Goal: Communication & Community: Answer question/provide support

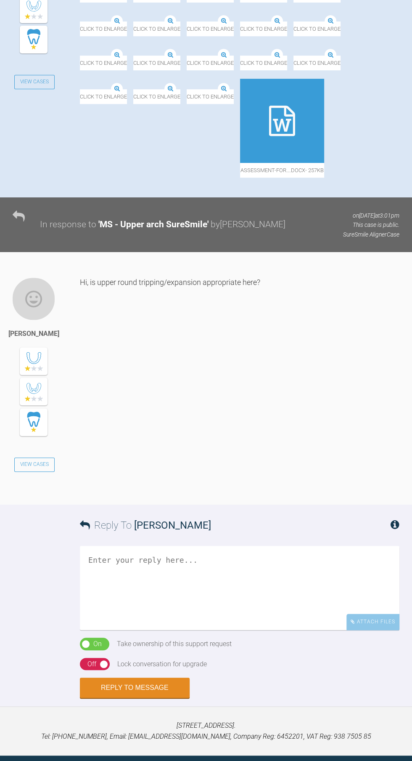
scroll to position [321, 0]
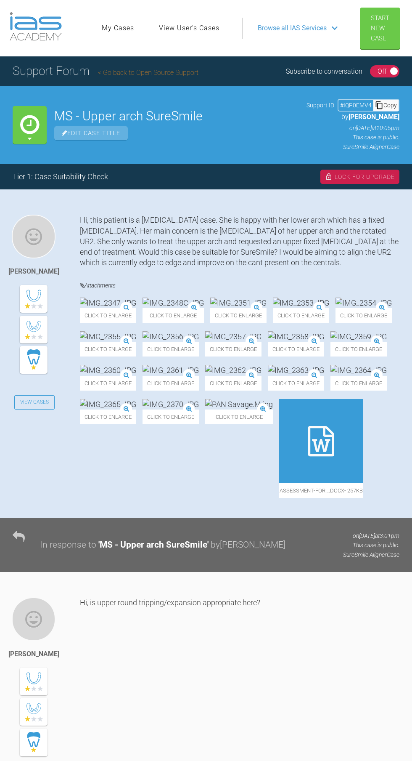
scroll to position [321, 0]
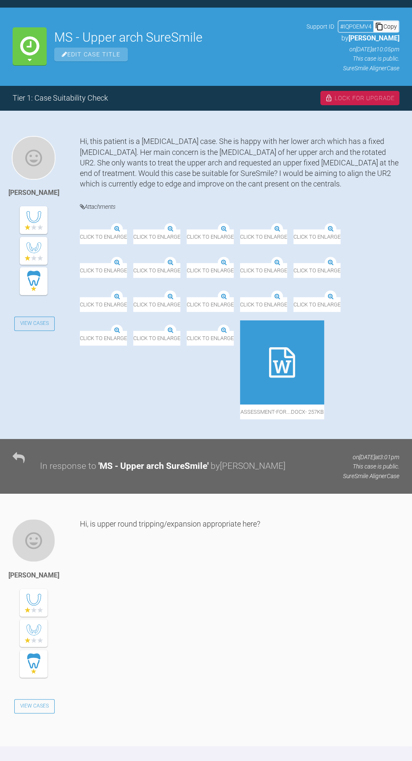
scroll to position [78, 0]
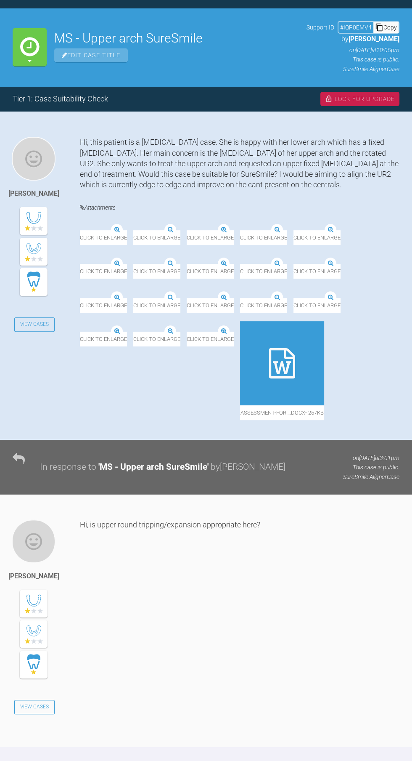
click at [240, 231] on img at bounding box center [240, 231] width 0 height 0
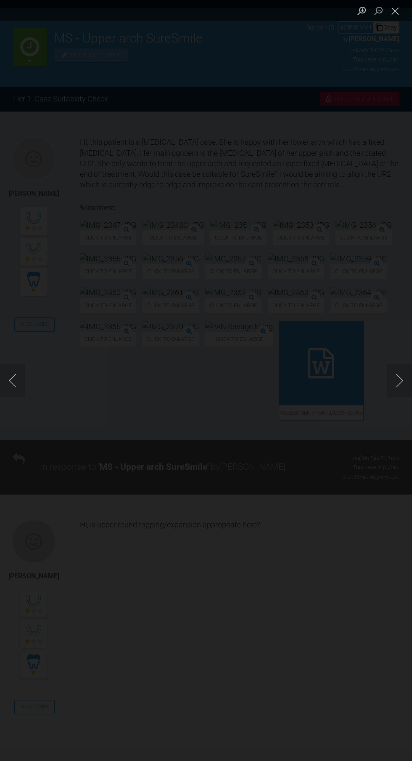
click at [404, 397] on button "Next image" at bounding box center [399, 380] width 25 height 34
click at [390, 397] on button "Next image" at bounding box center [399, 380] width 25 height 34
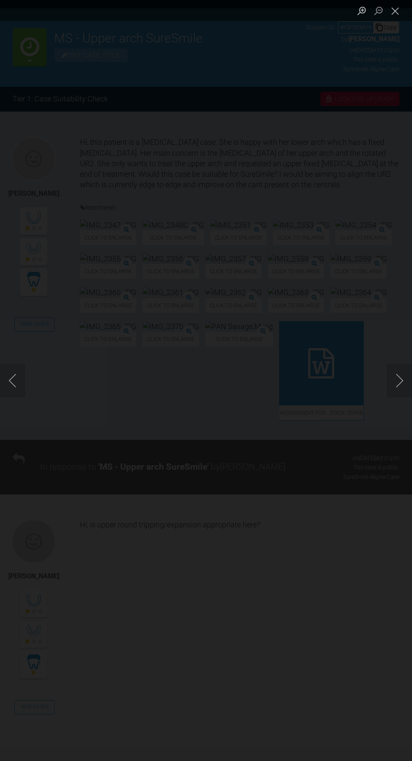
click at [348, 208] on div "Lightbox" at bounding box center [206, 380] width 412 height 761
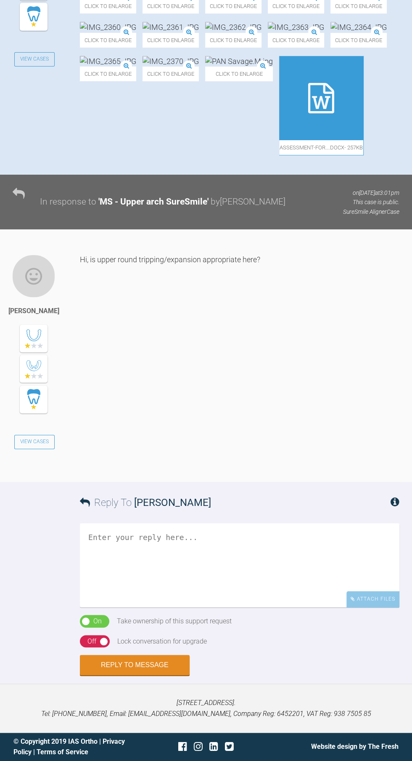
scroll to position [729, 0]
click at [243, 607] on textarea at bounding box center [240, 565] width 320 height 84
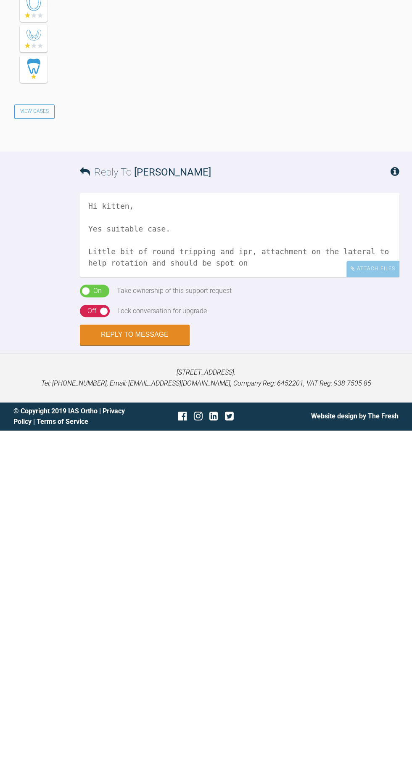
scroll to position [102, 0]
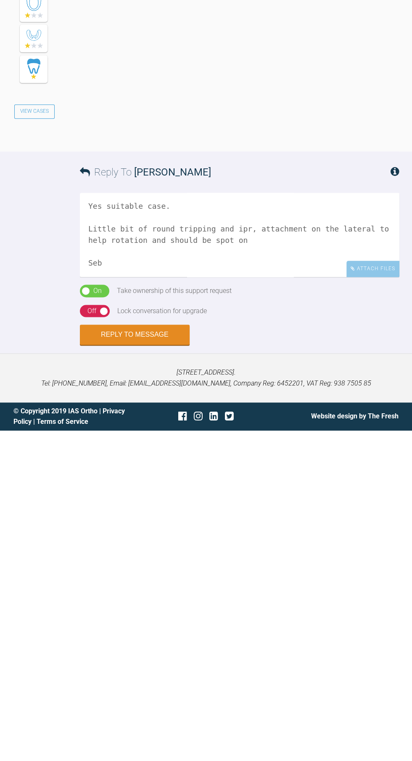
type textarea "Hi kitten, Yes suitable case. Little bit of round tripping and ipr, attachment …"
click at [93, 642] on div "Off" at bounding box center [92, 641] width 9 height 11
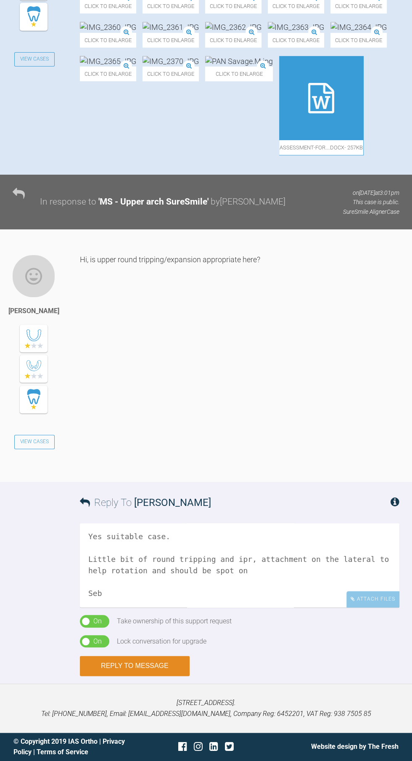
click at [153, 665] on button "Reply to Message" at bounding box center [135, 665] width 110 height 20
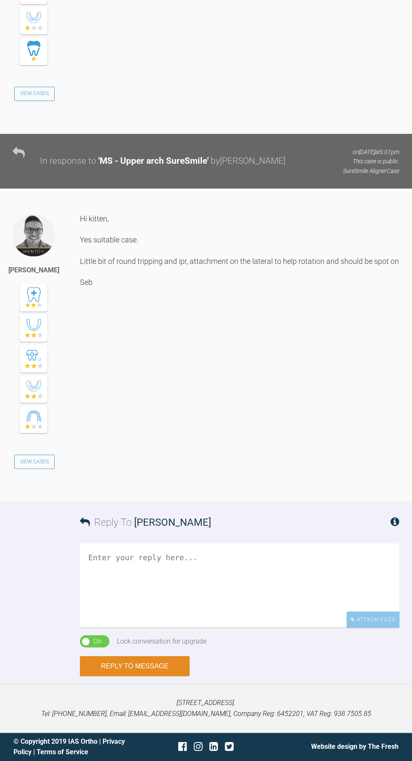
scroll to position [1144, 0]
